Goal: Find specific page/section: Find specific page/section

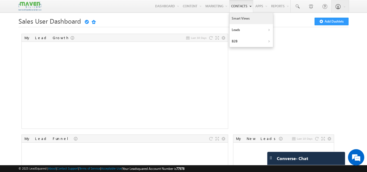
click at [234, 20] on link "Smart Views" at bounding box center [250, 18] width 43 height 11
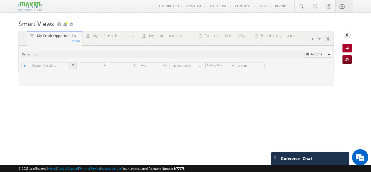
type input "Current User"
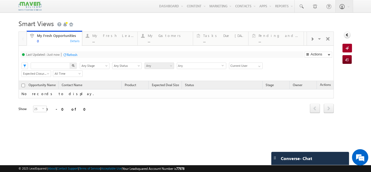
click at [55, 67] on input "text" at bounding box center [50, 65] width 39 height 7
paste input "9864620185"
type input "9864620185"
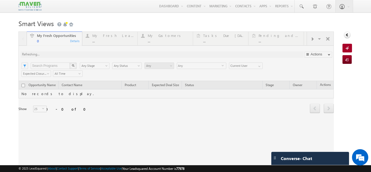
click at [68, 66] on div "My Fresh Opportunities 0 Details My Fresh Leads ... Details My Customers ... De…" at bounding box center [175, 101] width 315 height 139
